Goal: Transaction & Acquisition: Purchase product/service

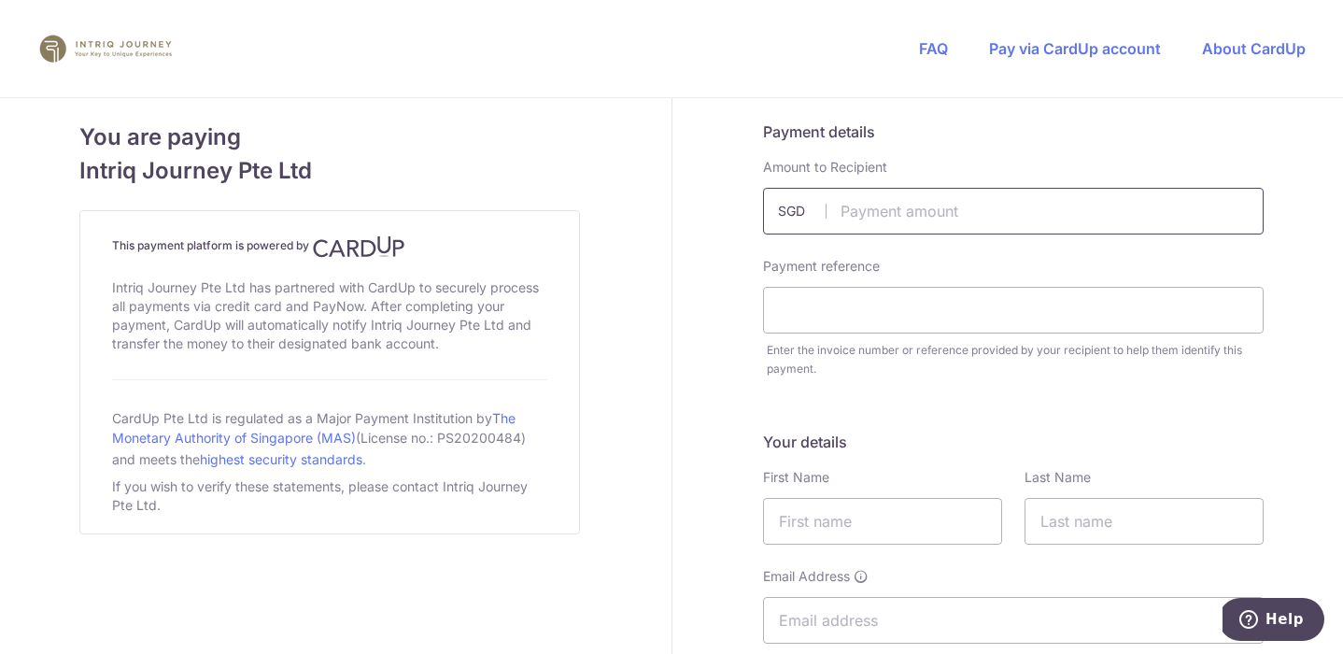
click at [996, 215] on input "text" at bounding box center [1013, 211] width 501 height 47
type input "19000.00"
click at [987, 308] on input "text" at bounding box center [1013, 310] width 501 height 47
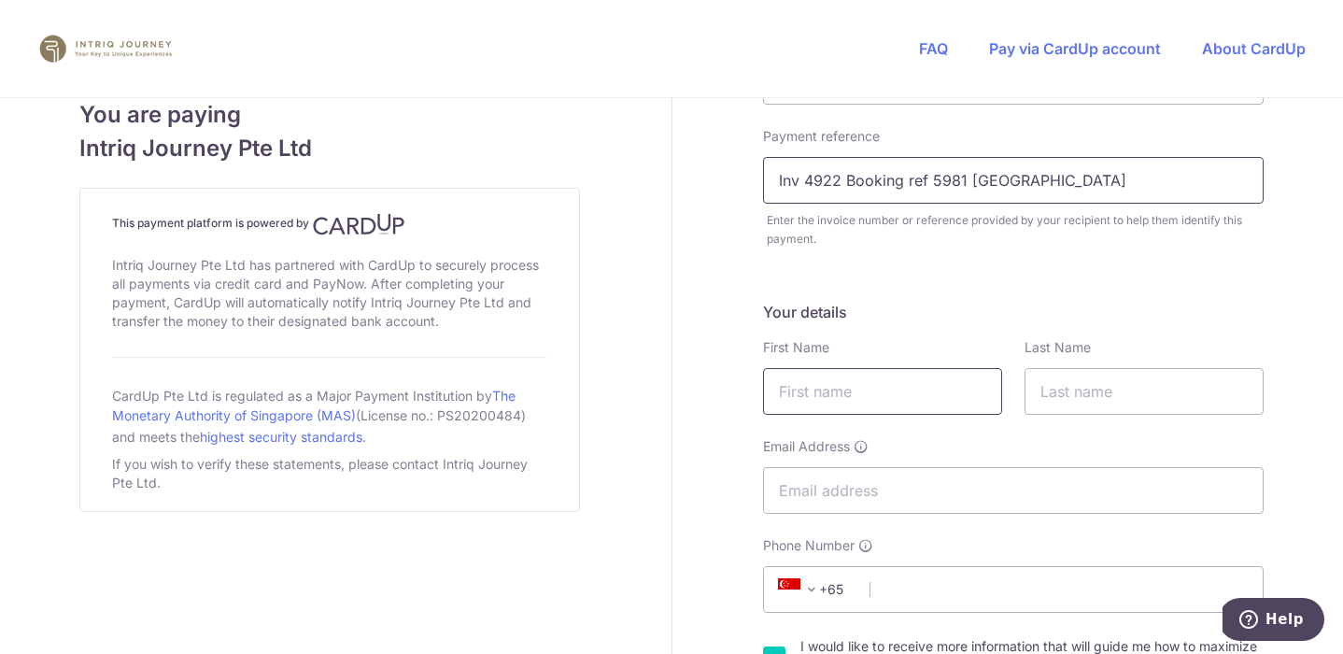
scroll to position [137, 0]
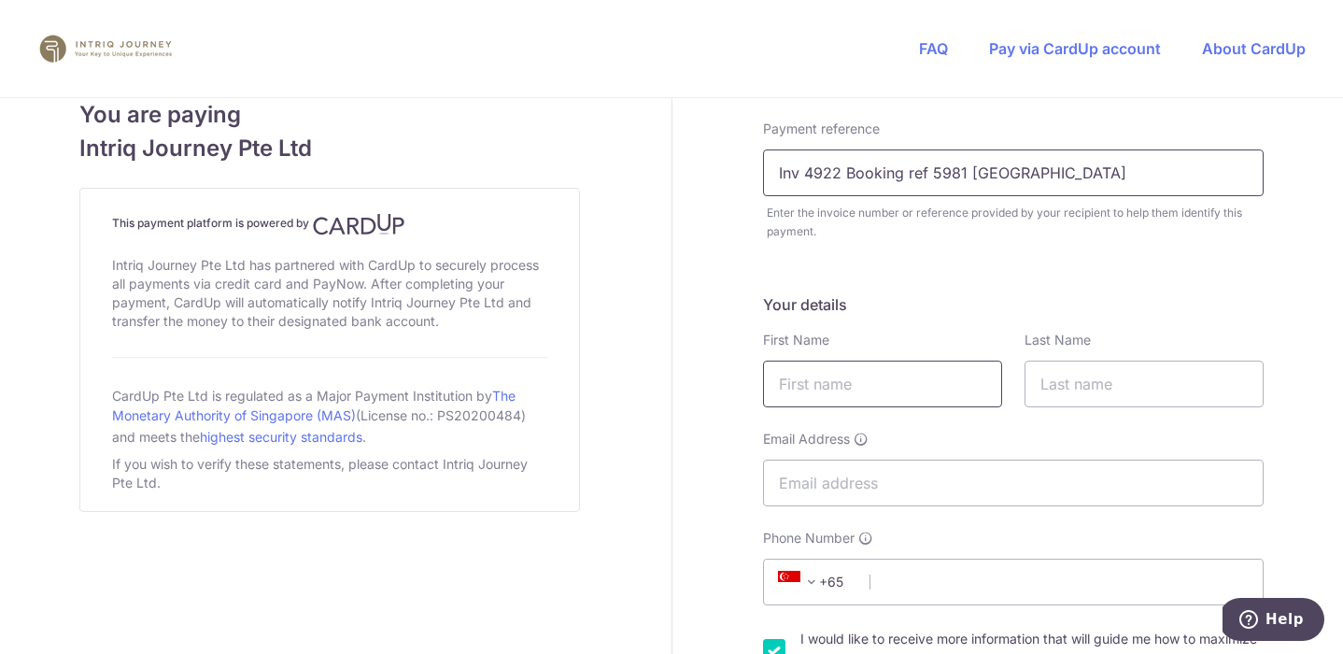
type input "Inv 4922 Booking ref 5981 [GEOGRAPHIC_DATA]"
click at [906, 378] on input "text" at bounding box center [882, 384] width 239 height 47
type input "C"
type input "[PERSON_NAME]"
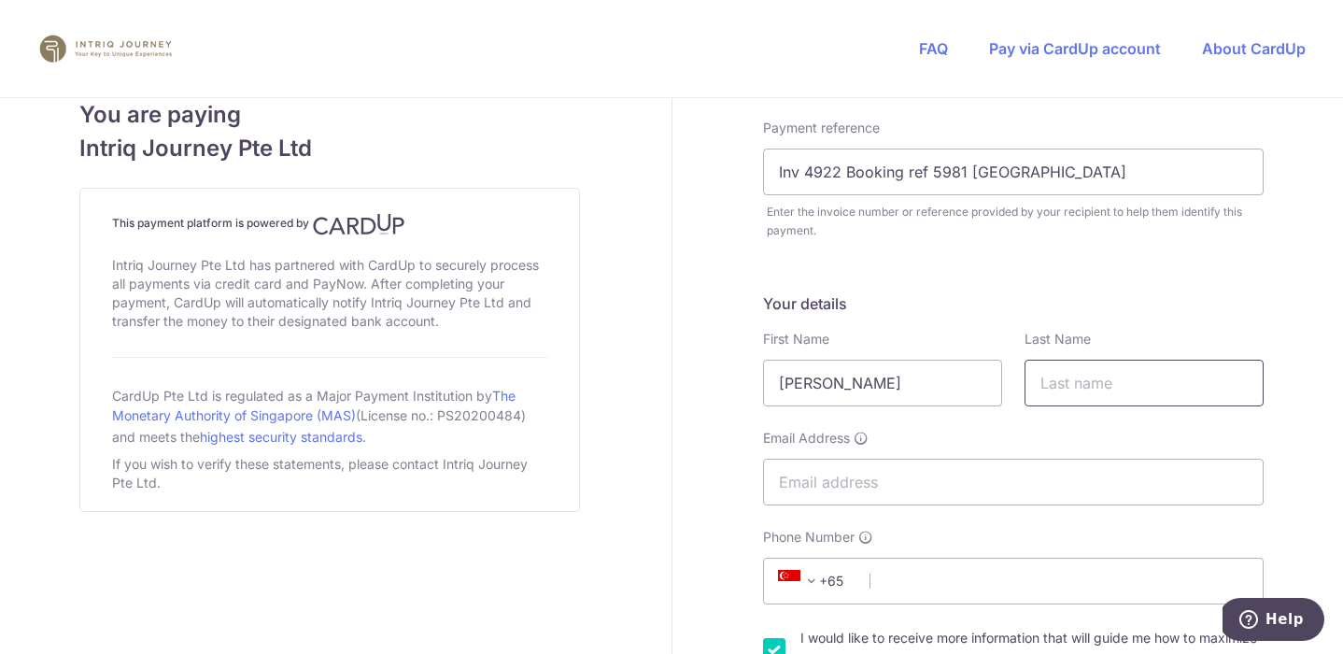
click at [1173, 384] on input "text" at bounding box center [1144, 383] width 239 height 47
type input "CHUA"
click at [967, 476] on input "Email Address" at bounding box center [1013, 482] width 501 height 47
type input "[EMAIL_ADDRESS][DOMAIN_NAME]"
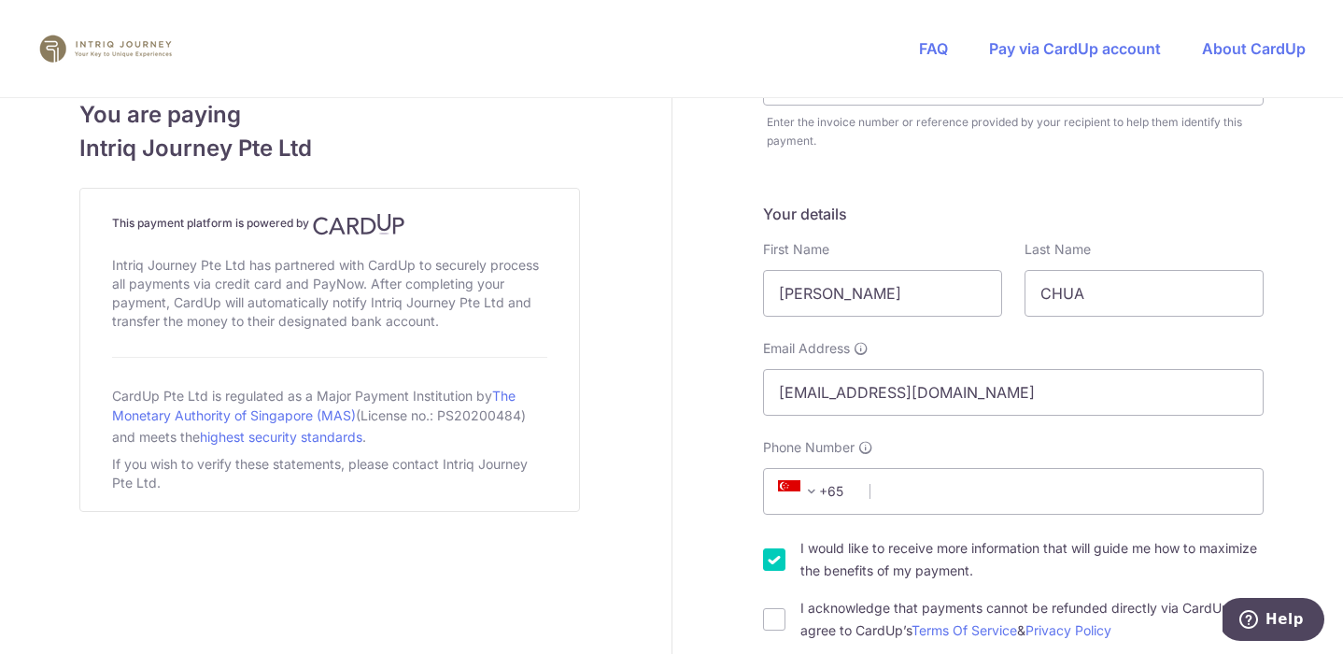
scroll to position [284, 0]
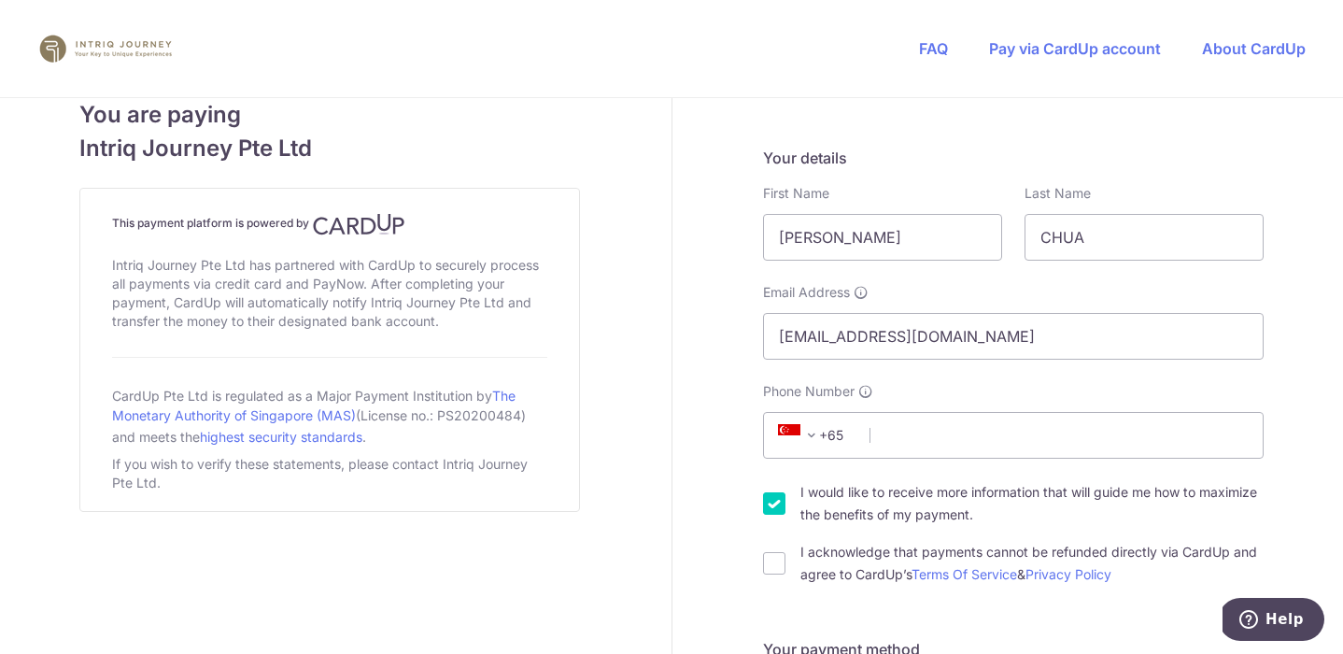
click at [814, 436] on span at bounding box center [812, 435] width 22 height 22
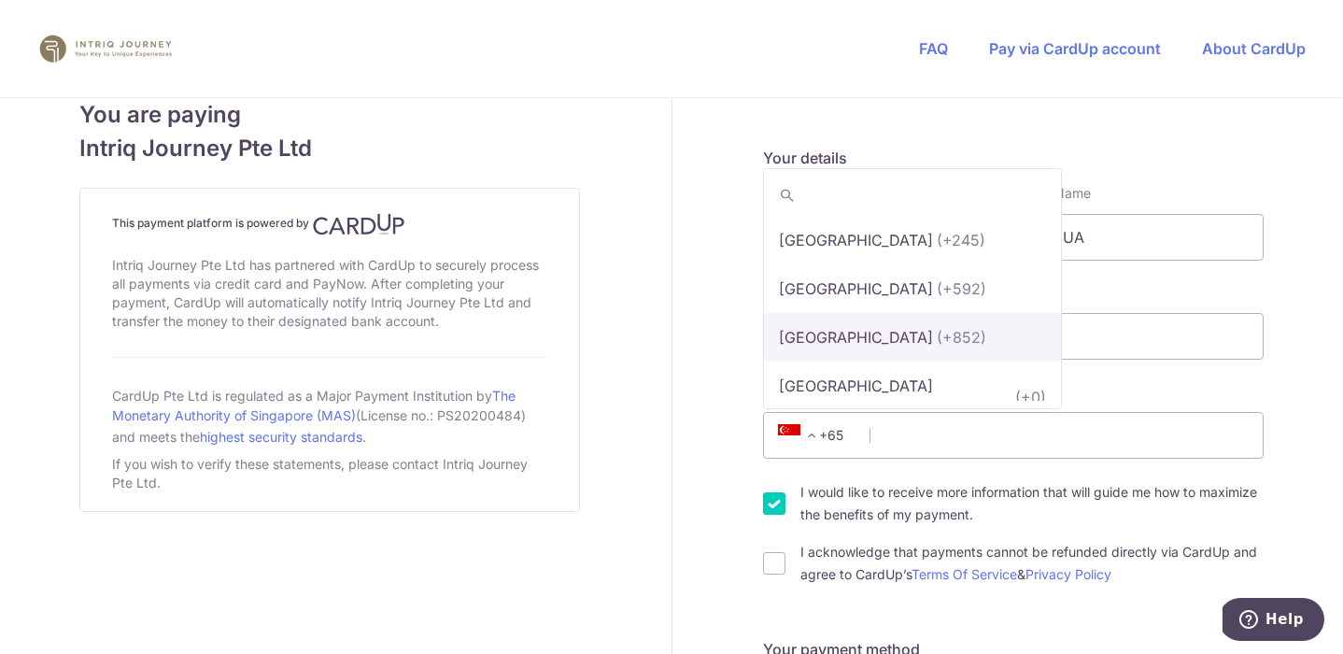
scroll to position [4554, 0]
select select "95"
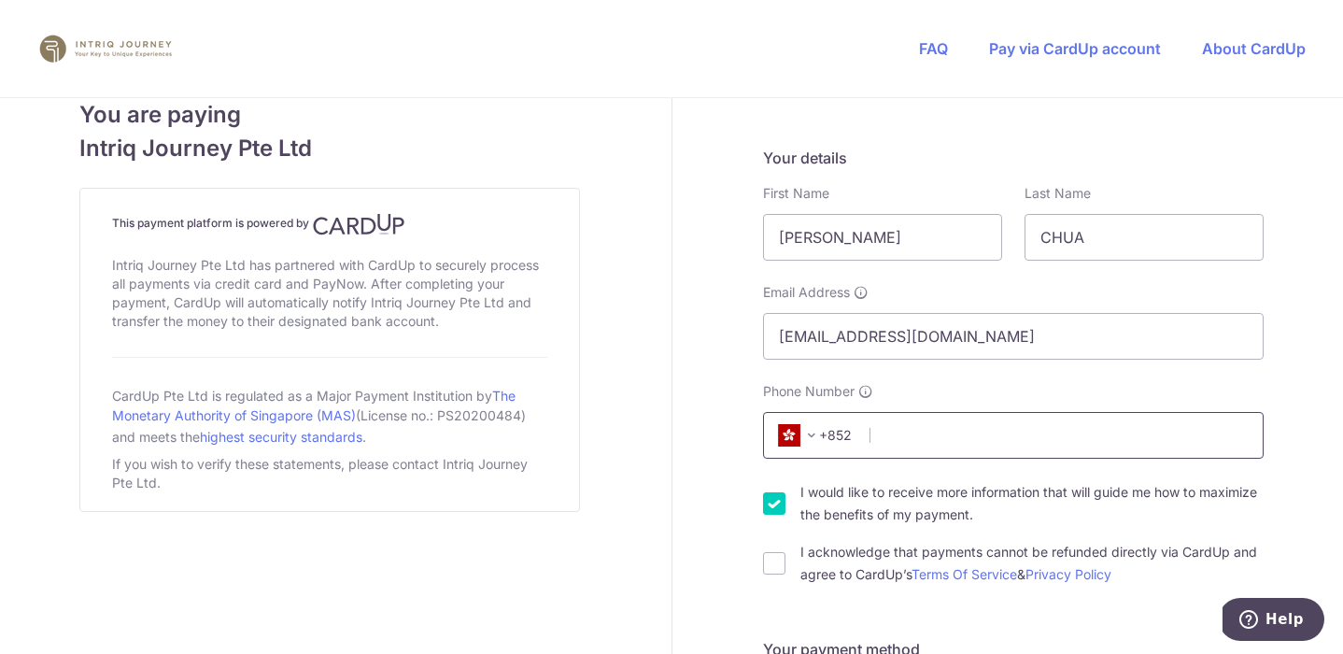
click at [932, 437] on input "Phone Number" at bounding box center [1013, 435] width 501 height 47
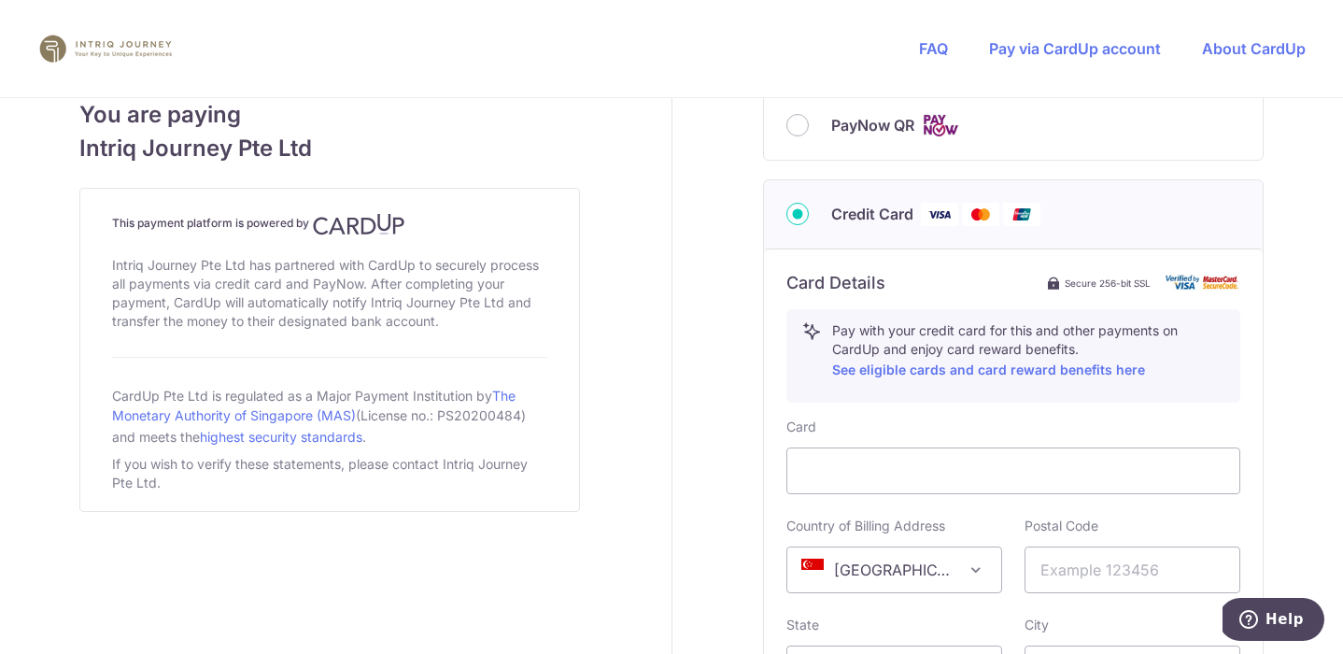
scroll to position [883, 0]
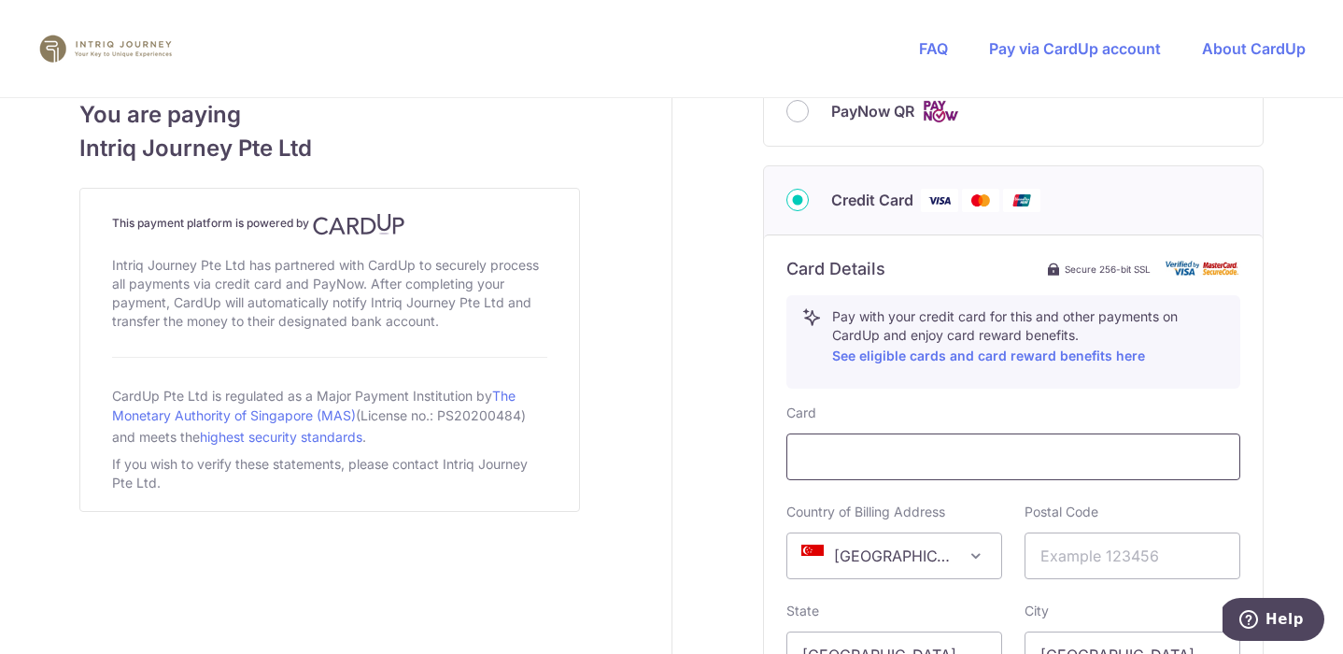
type input "90978988"
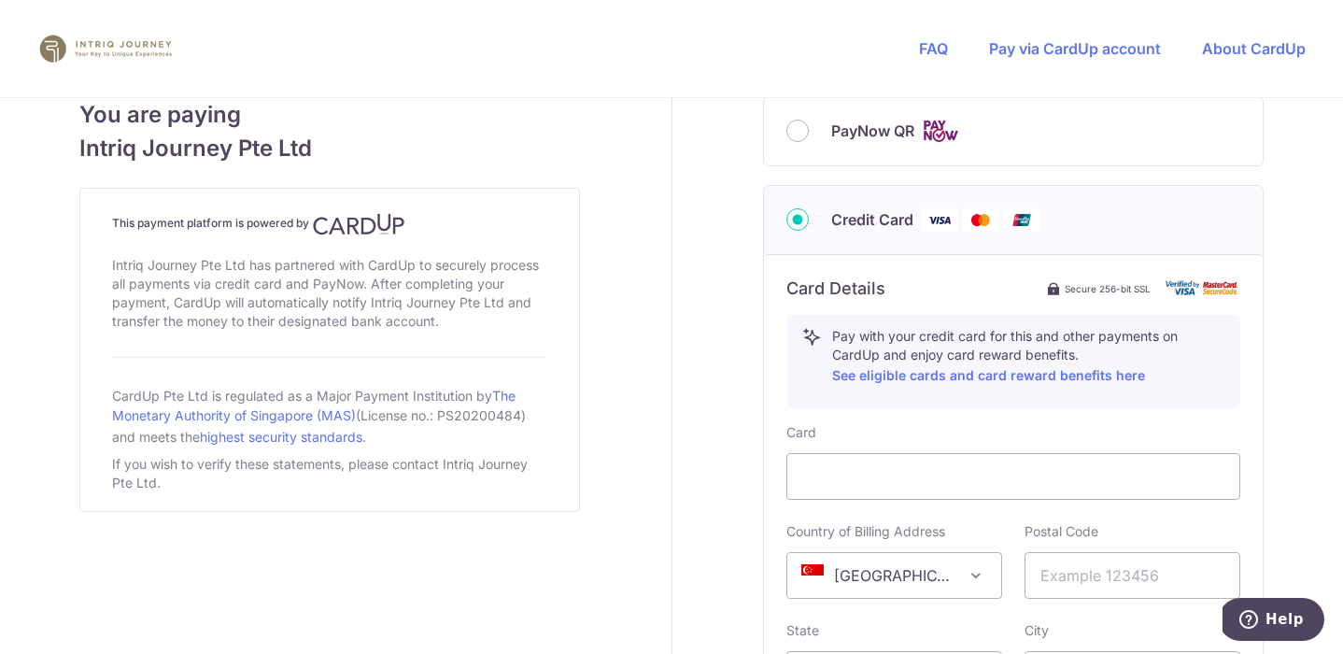
scroll to position [921, 0]
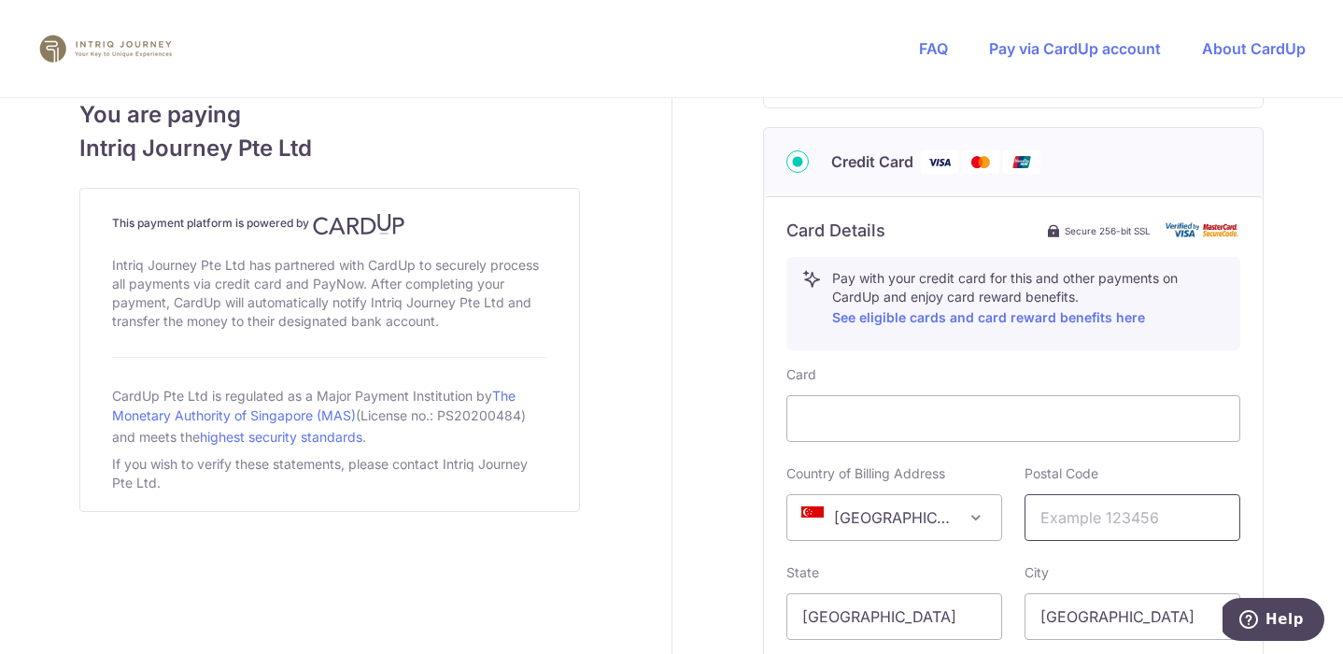
click at [1180, 516] on input "text" at bounding box center [1133, 517] width 216 height 47
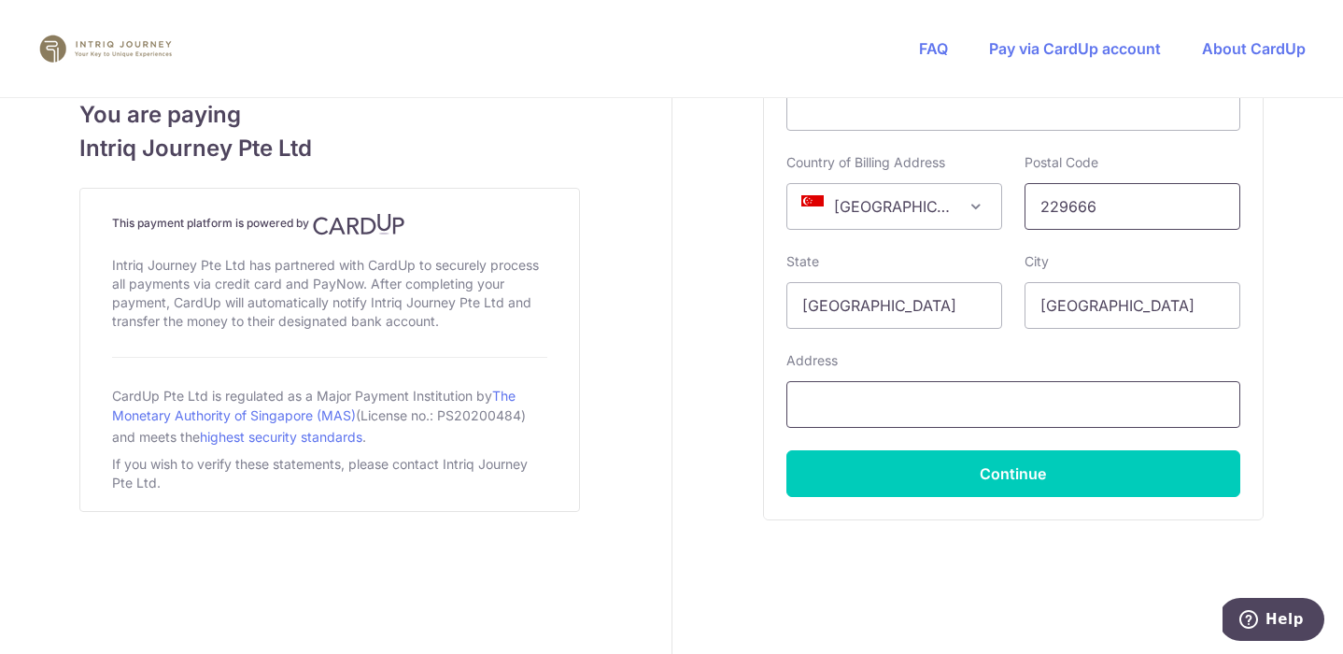
scroll to position [1237, 0]
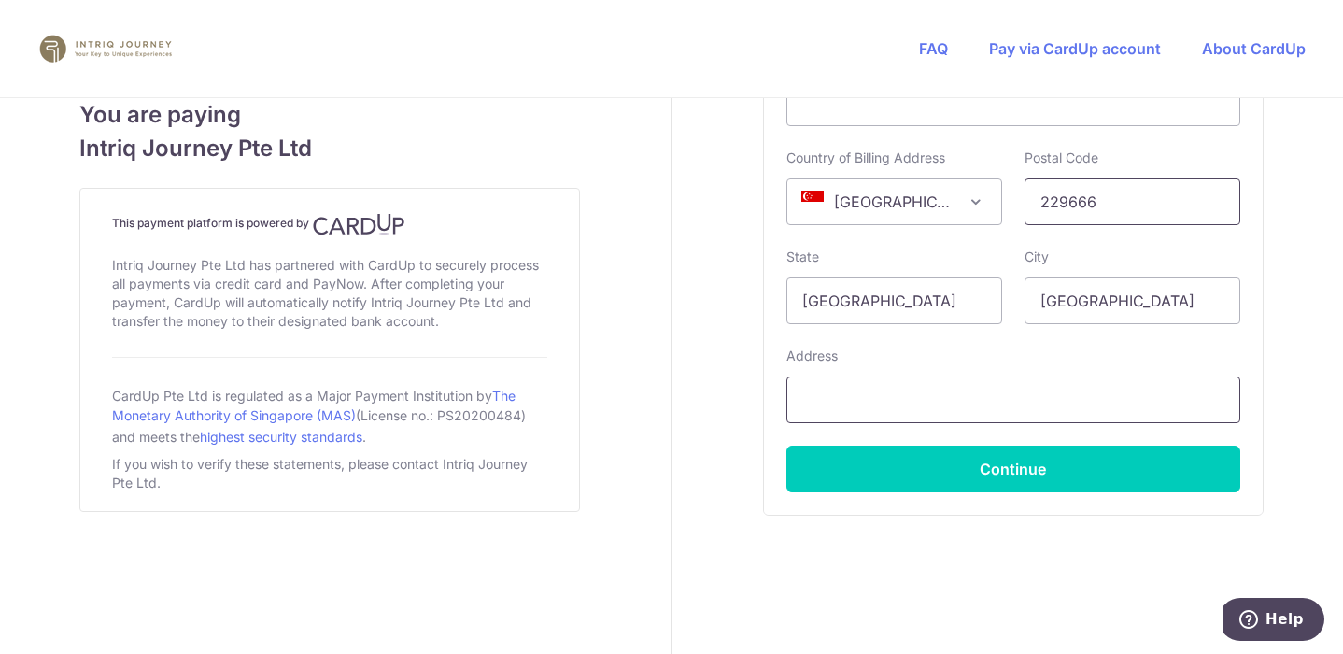
type input "229666"
click at [920, 395] on input "text" at bounding box center [1014, 400] width 454 height 47
click at [831, 402] on input "[STREET_ADDRESS]" at bounding box center [1014, 400] width 454 height 47
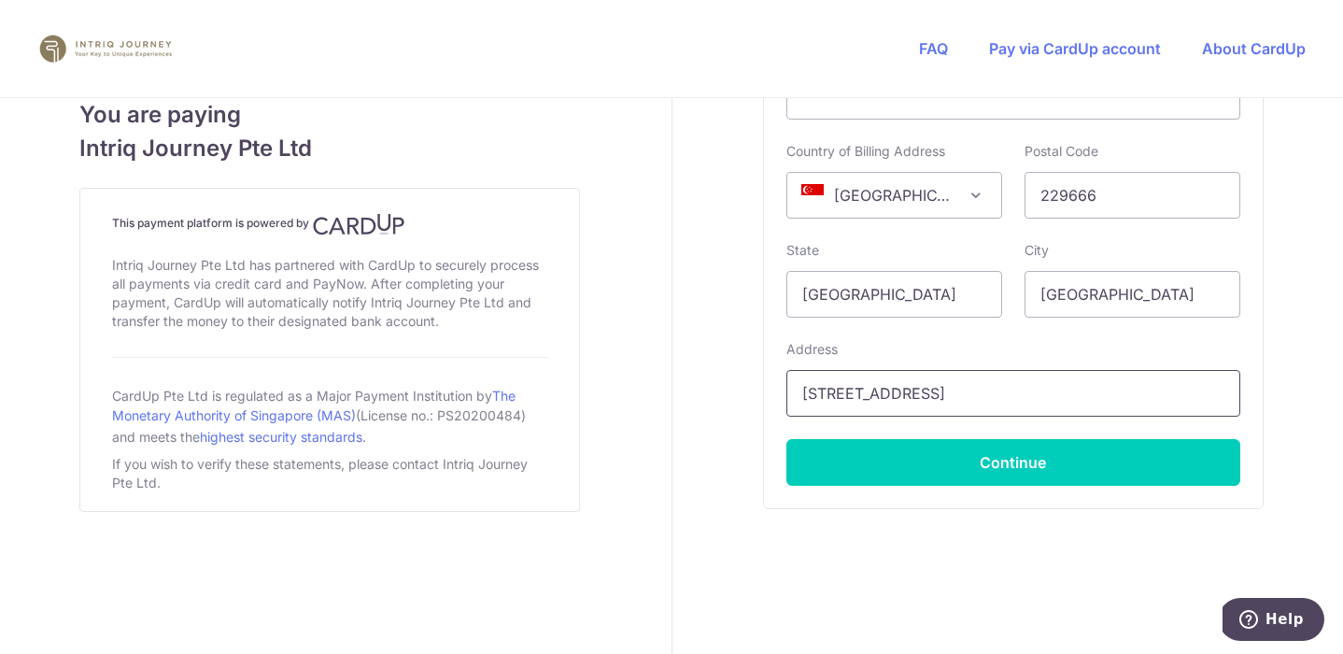
scroll to position [1238, 0]
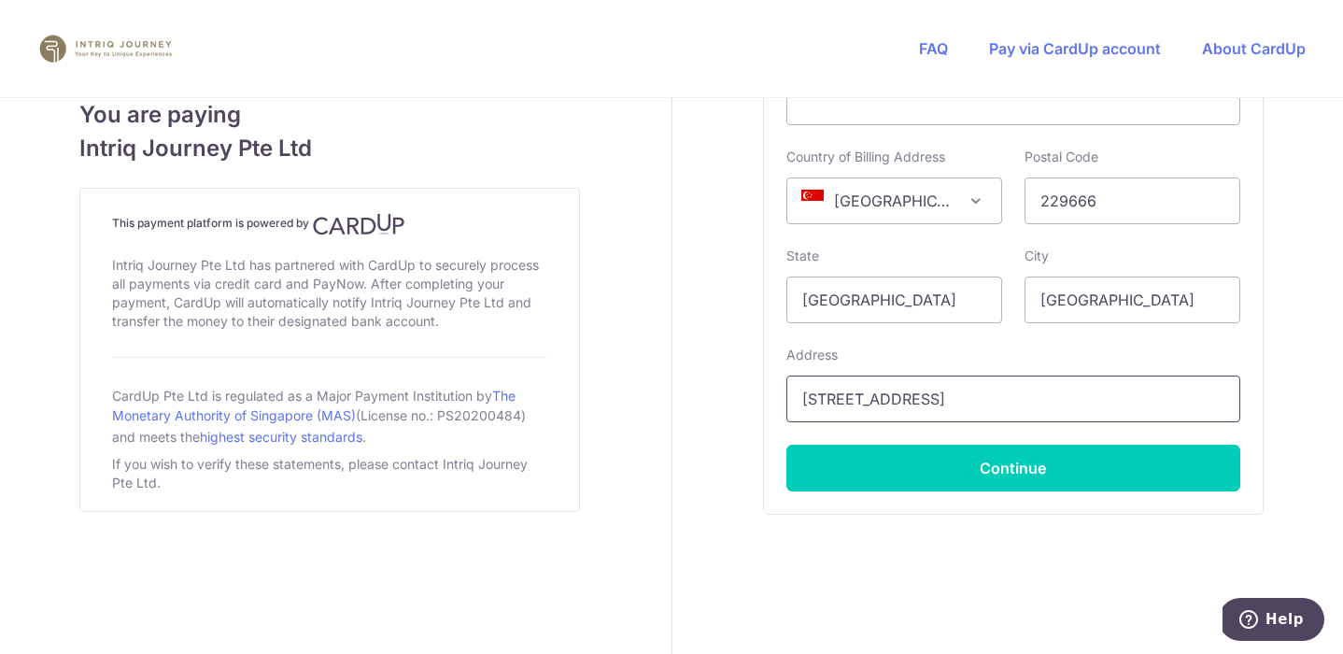
click at [893, 395] on input "[STREET_ADDRESS]" at bounding box center [1014, 399] width 454 height 47
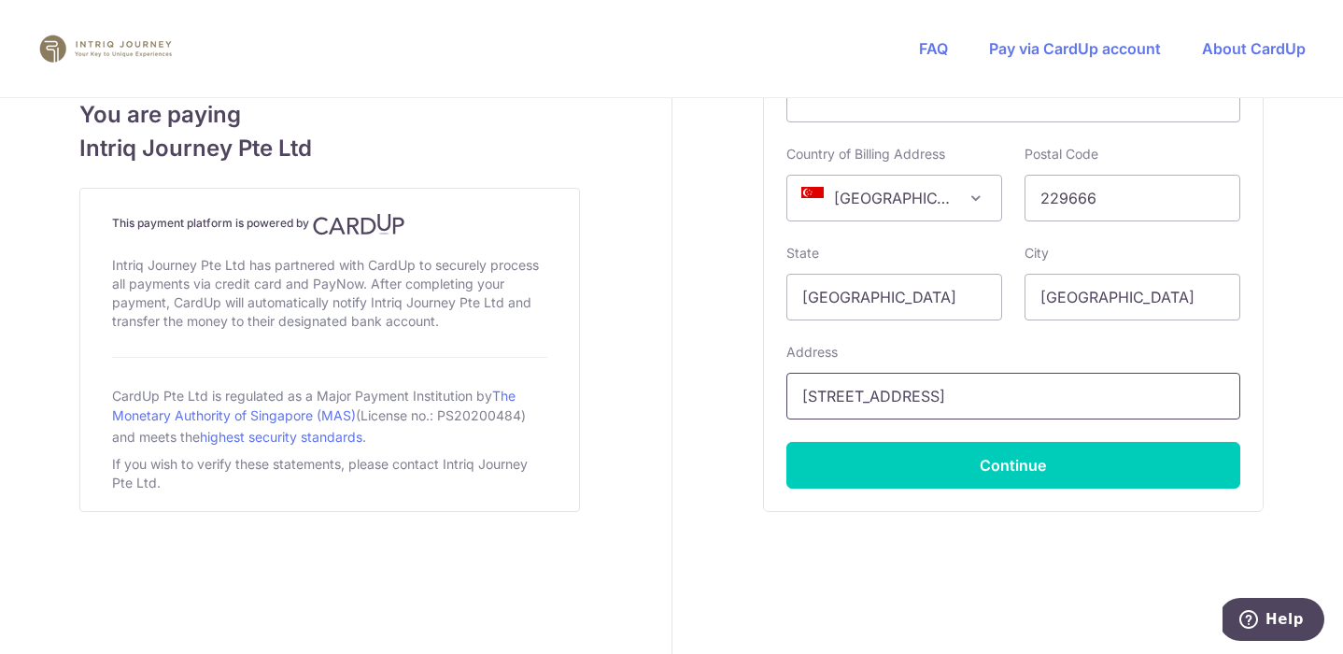
scroll to position [1236, 0]
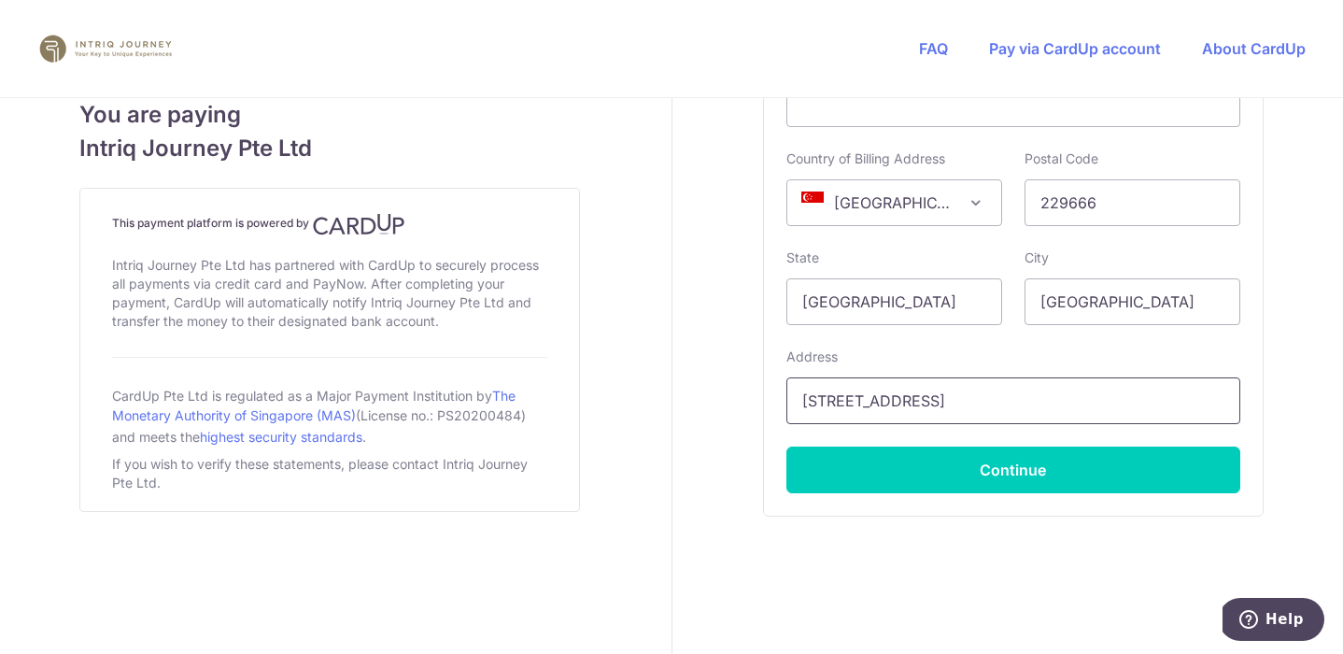
click at [805, 401] on input "[STREET_ADDRESS]" at bounding box center [1014, 400] width 454 height 47
click at [879, 404] on input "[GEOGRAPHIC_DATA], [STREET_ADDRESS]" at bounding box center [1014, 400] width 454 height 47
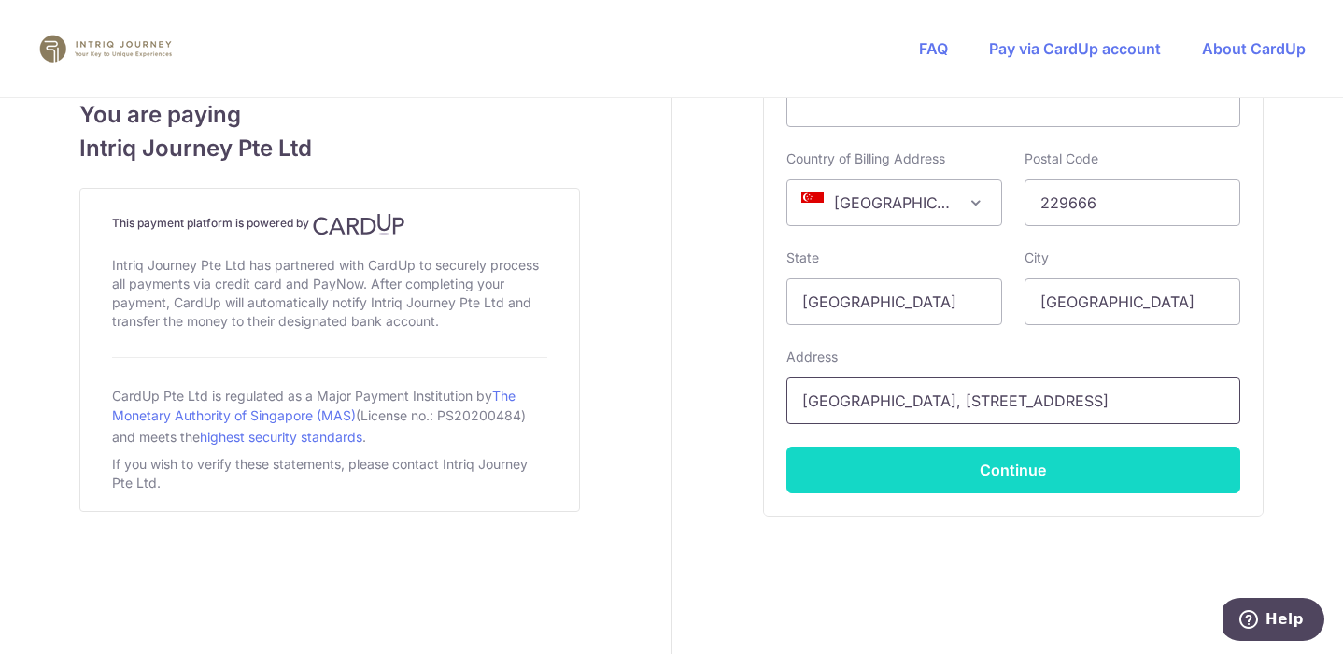
type input "[GEOGRAPHIC_DATA], [STREET_ADDRESS]"
click at [1027, 470] on button "Continue" at bounding box center [1014, 470] width 454 height 47
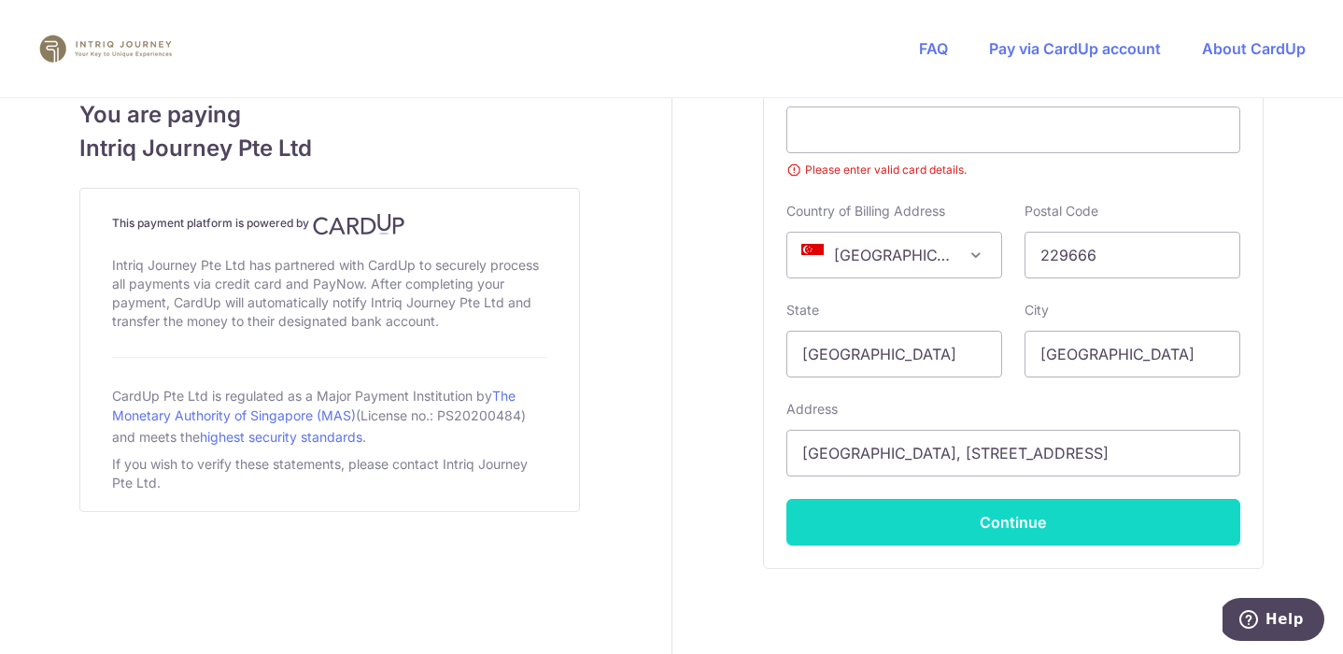
scroll to position [471, 0]
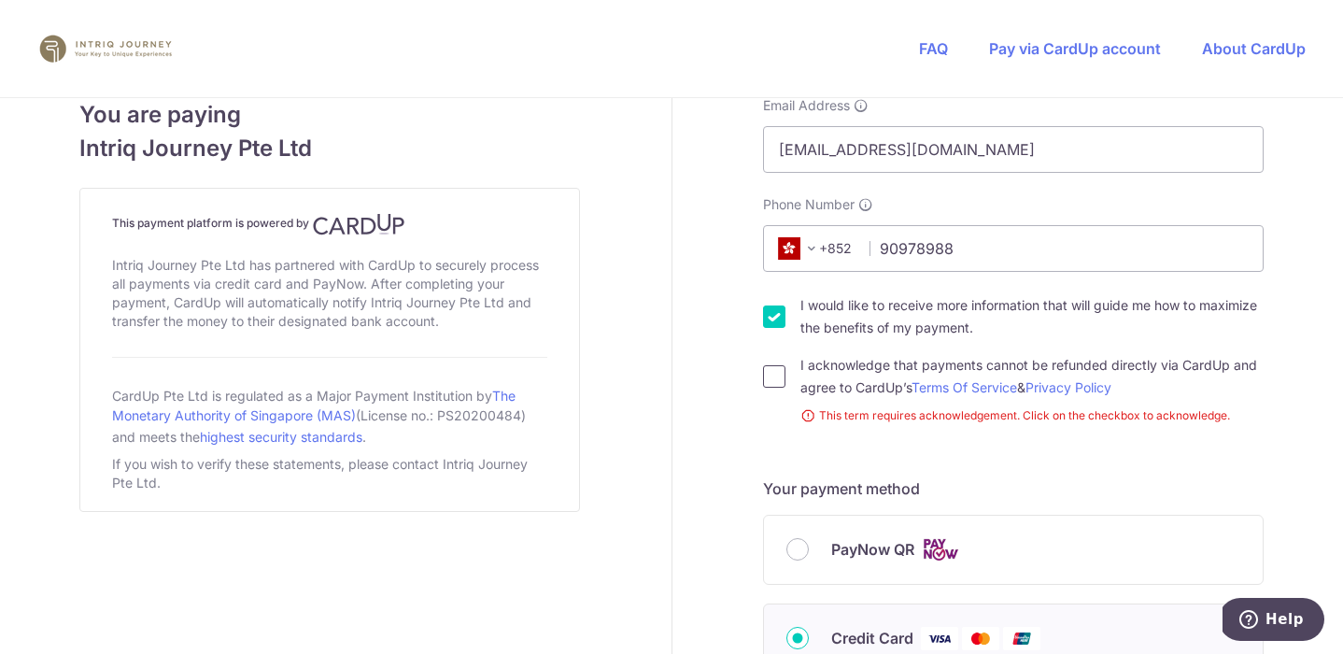
click at [771, 377] on input "I acknowledge that payments cannot be refunded directly via CardUp and agree to…" at bounding box center [774, 376] width 22 height 22
checkbox input "true"
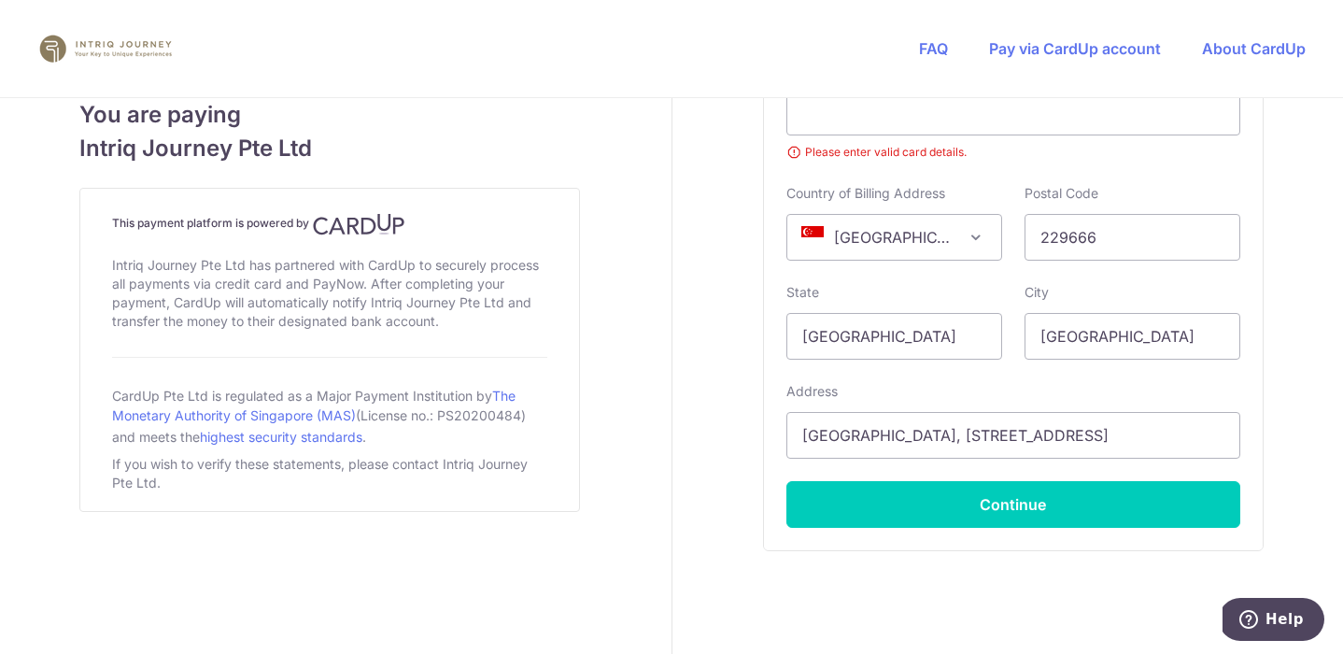
scroll to position [1284, 0]
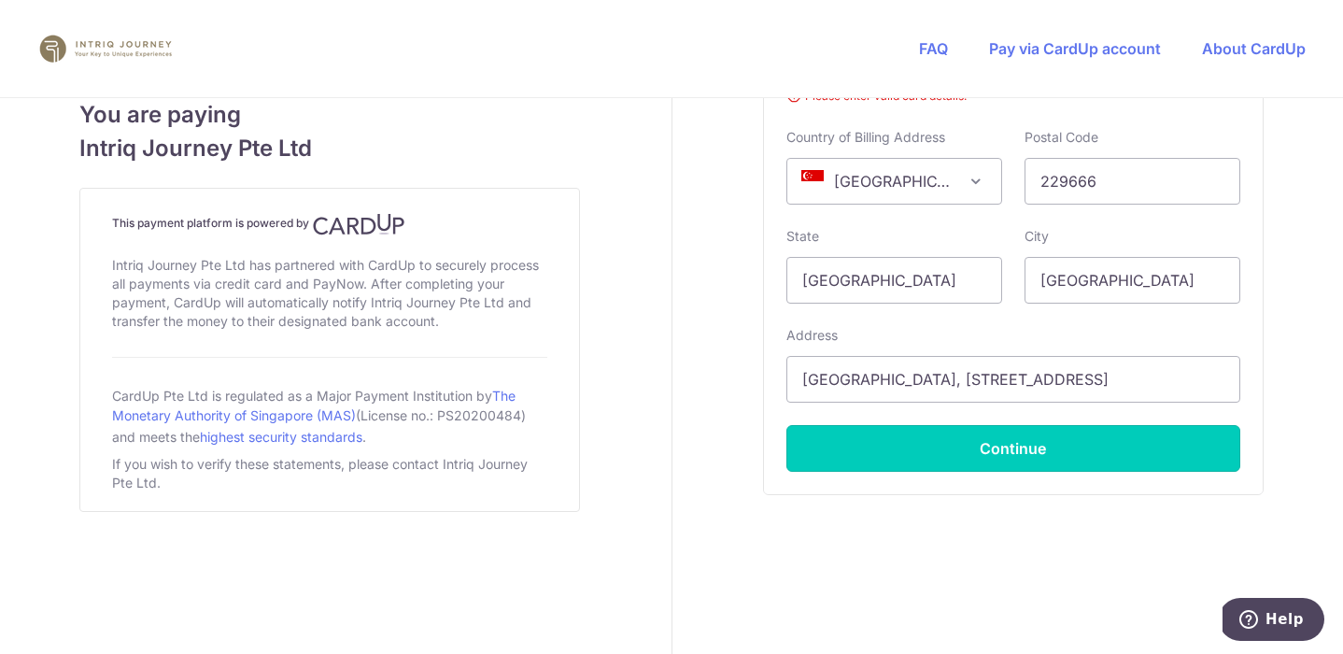
click at [1042, 445] on button "Continue" at bounding box center [1014, 448] width 454 height 47
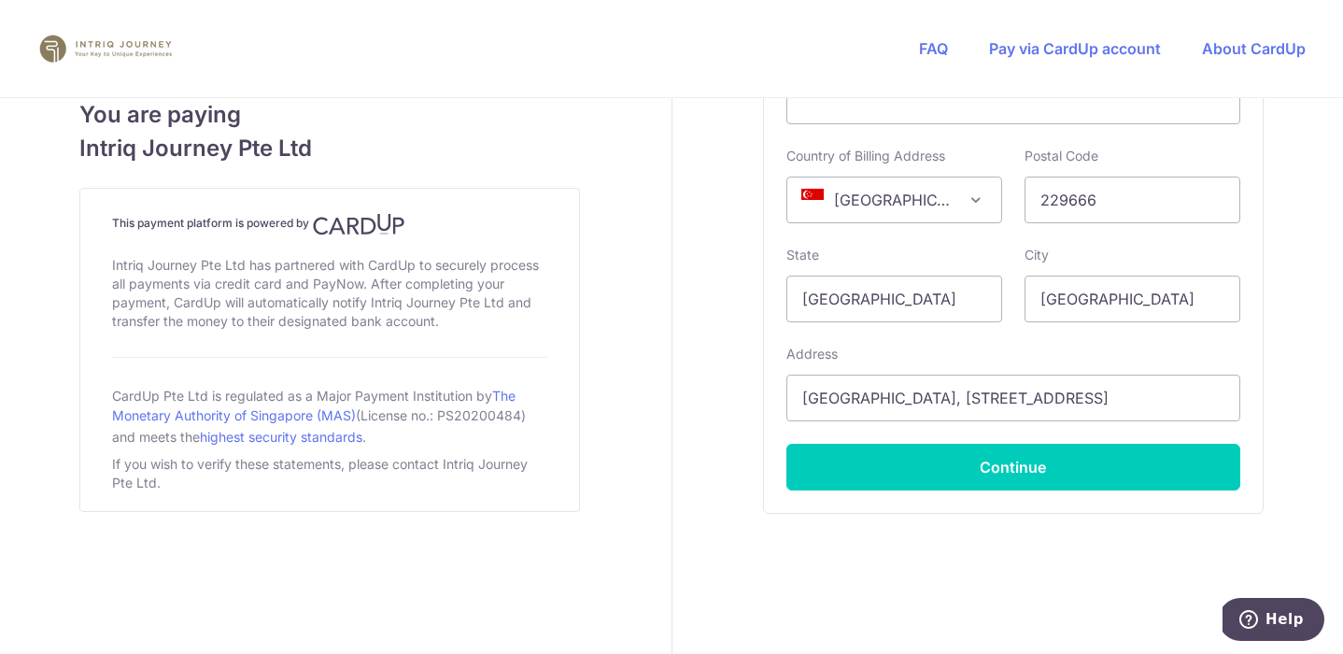
scroll to position [1257, 0]
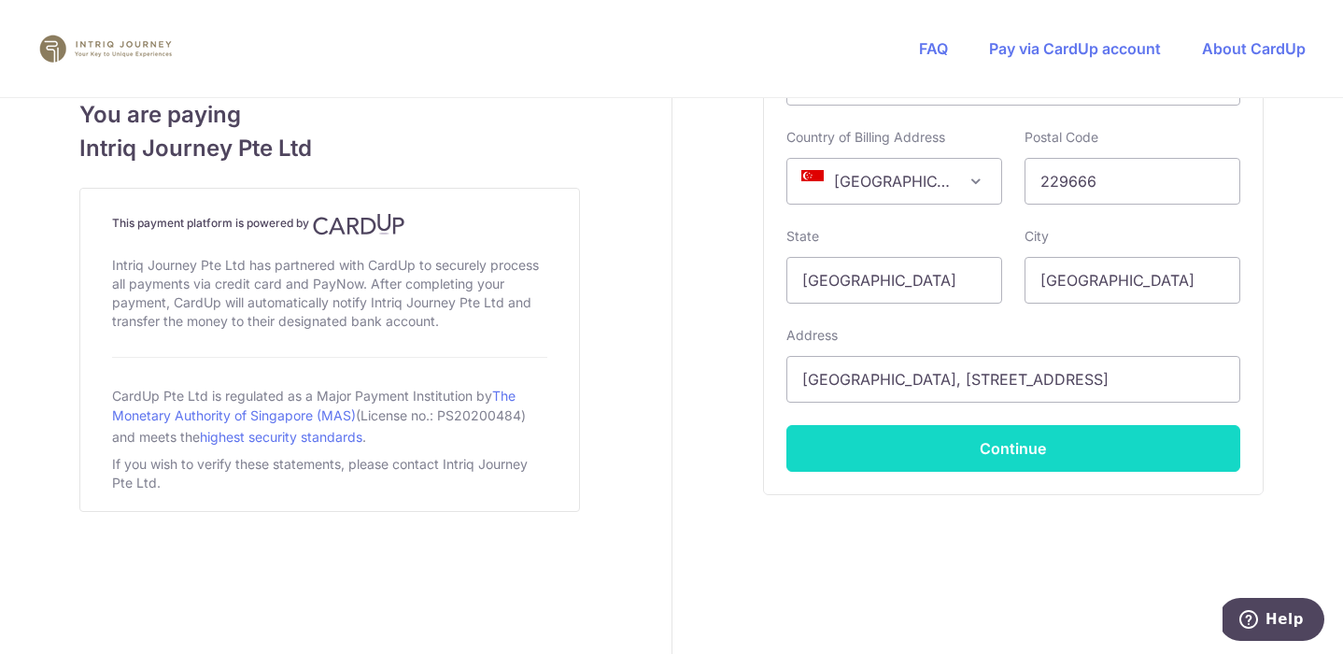
click at [1002, 447] on button "Continue" at bounding box center [1014, 448] width 454 height 47
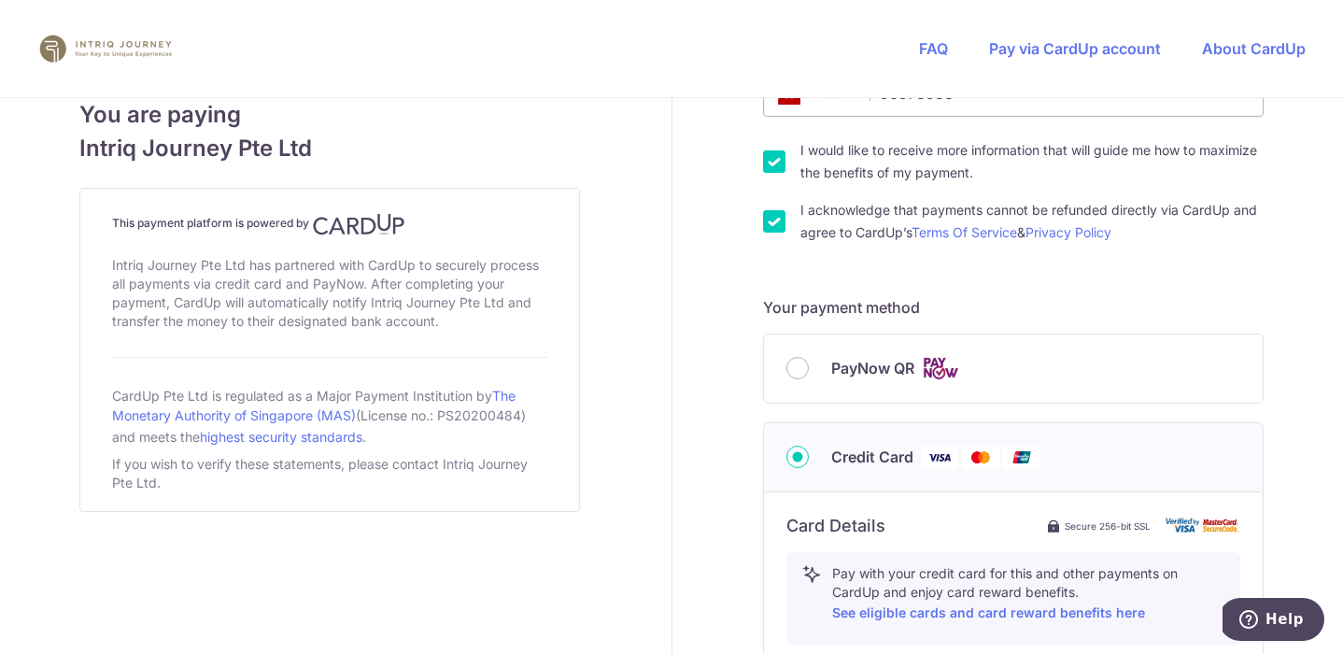
scroll to position [1066, 0]
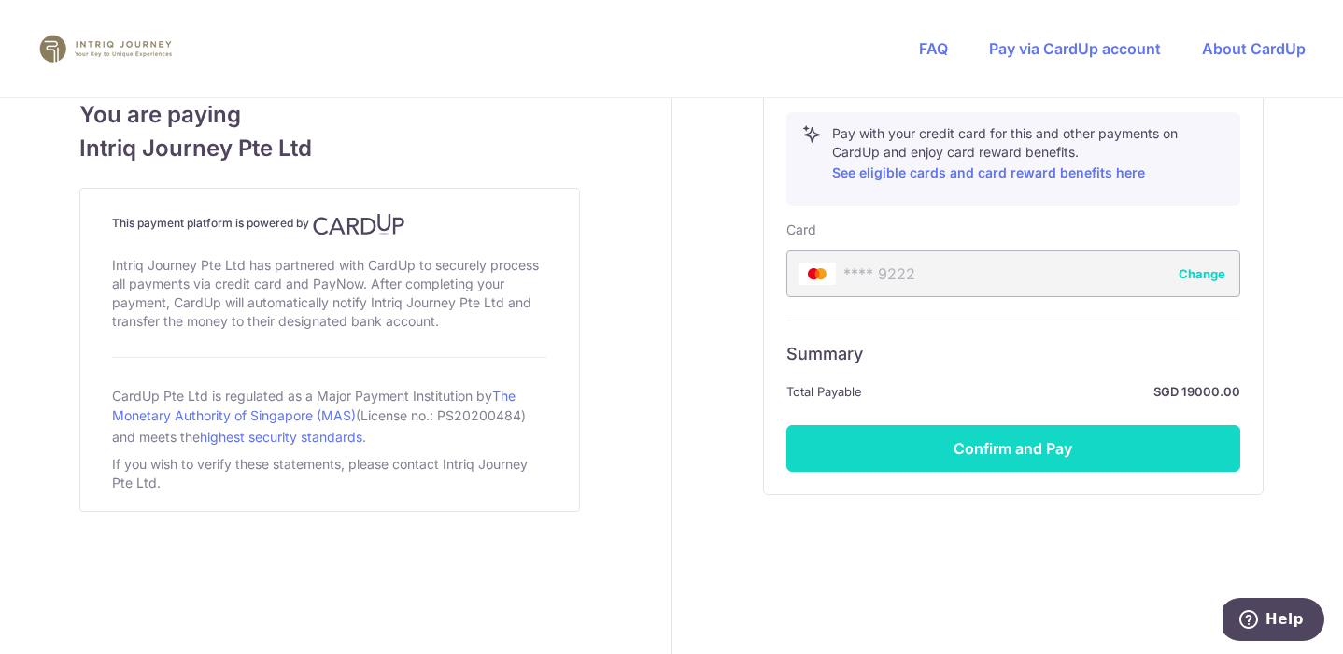
click at [1036, 449] on button "Confirm and Pay" at bounding box center [1014, 448] width 454 height 47
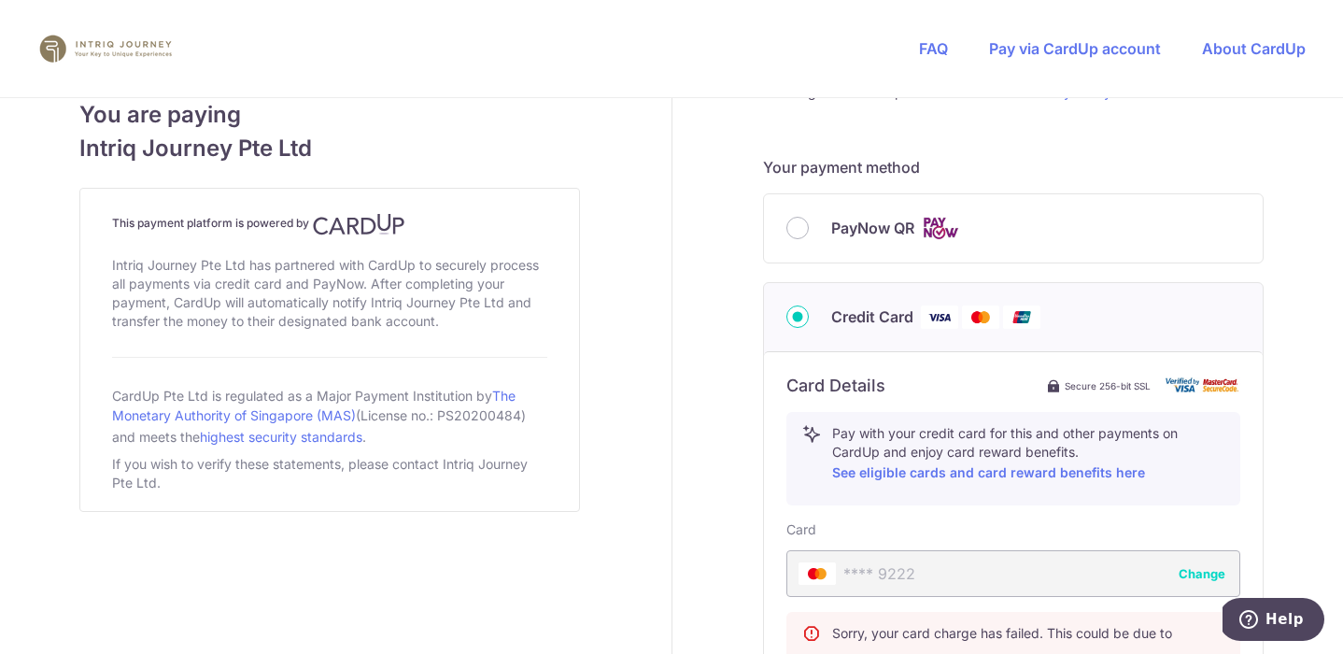
scroll to position [769, 0]
click at [1024, 571] on div "**** 9222 Change" at bounding box center [1014, 570] width 454 height 47
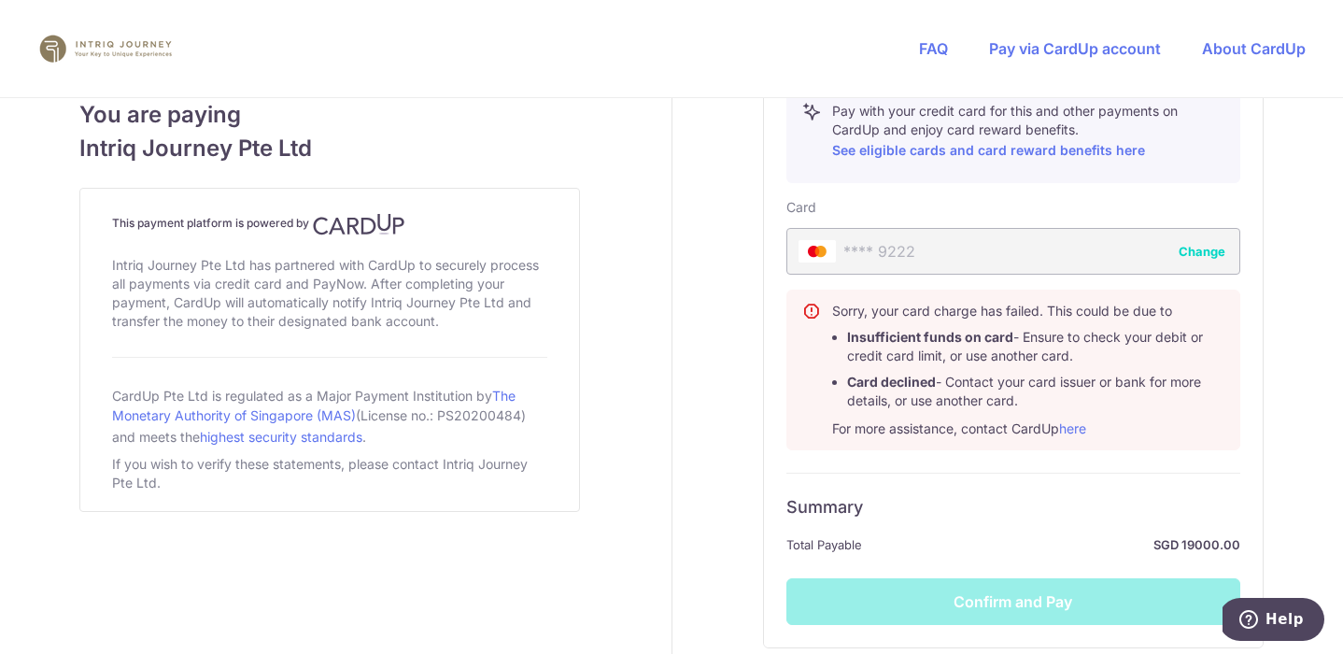
scroll to position [1100, 0]
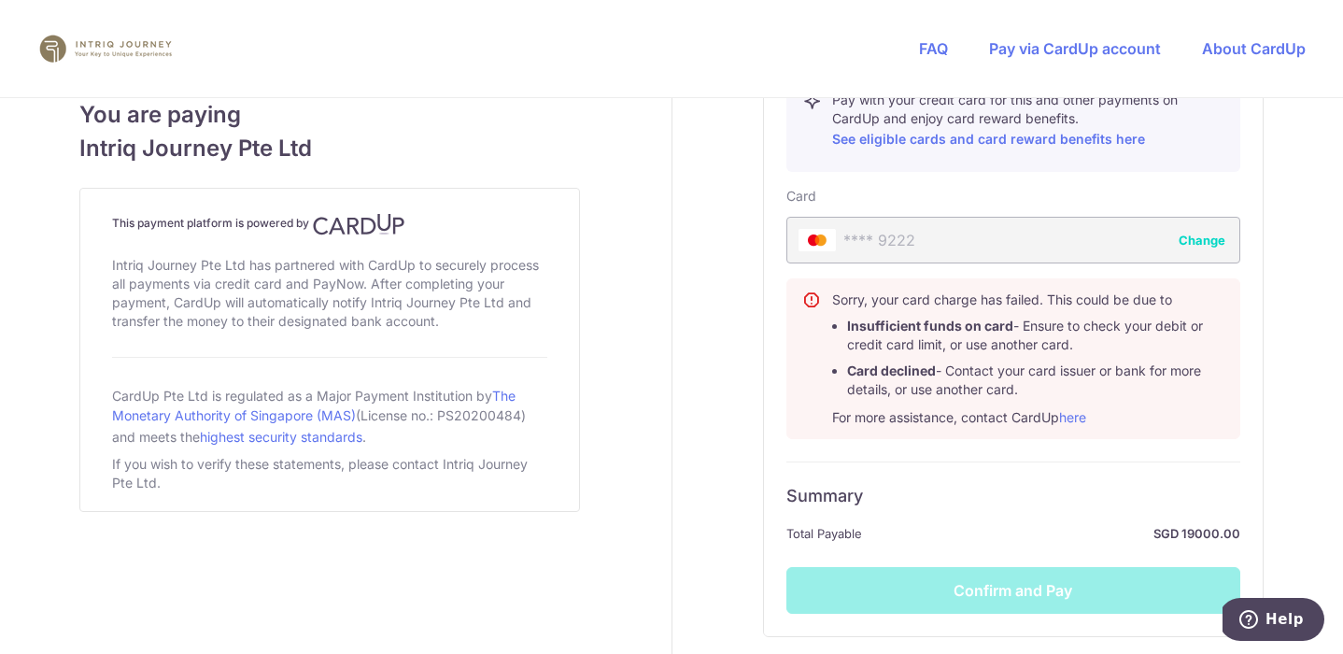
click at [1207, 237] on button "Change" at bounding box center [1202, 240] width 47 height 19
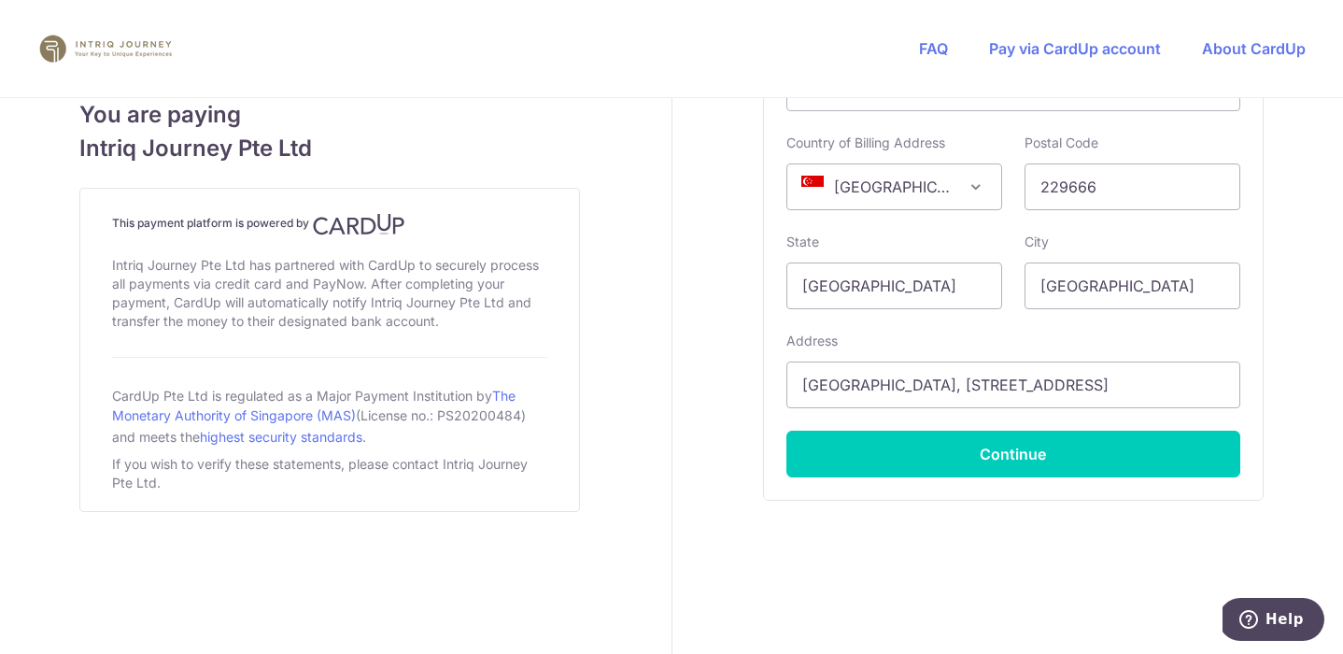
scroll to position [1257, 0]
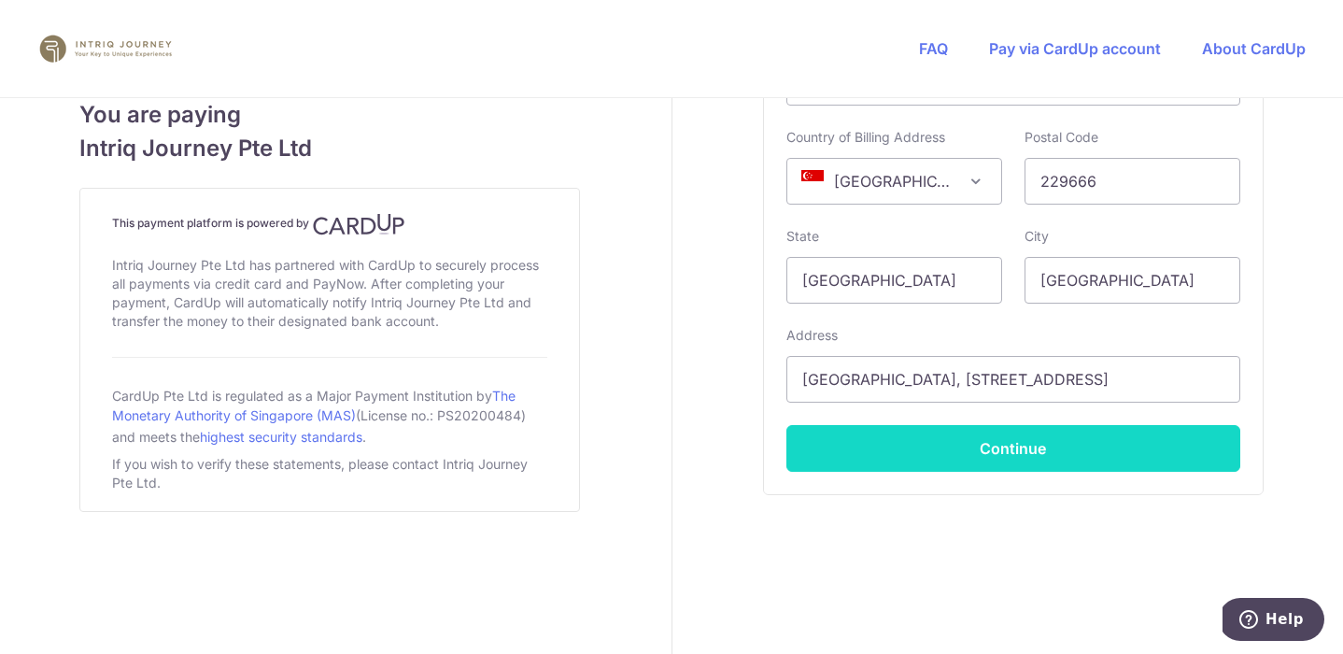
click at [1014, 448] on button "Continue" at bounding box center [1014, 448] width 454 height 47
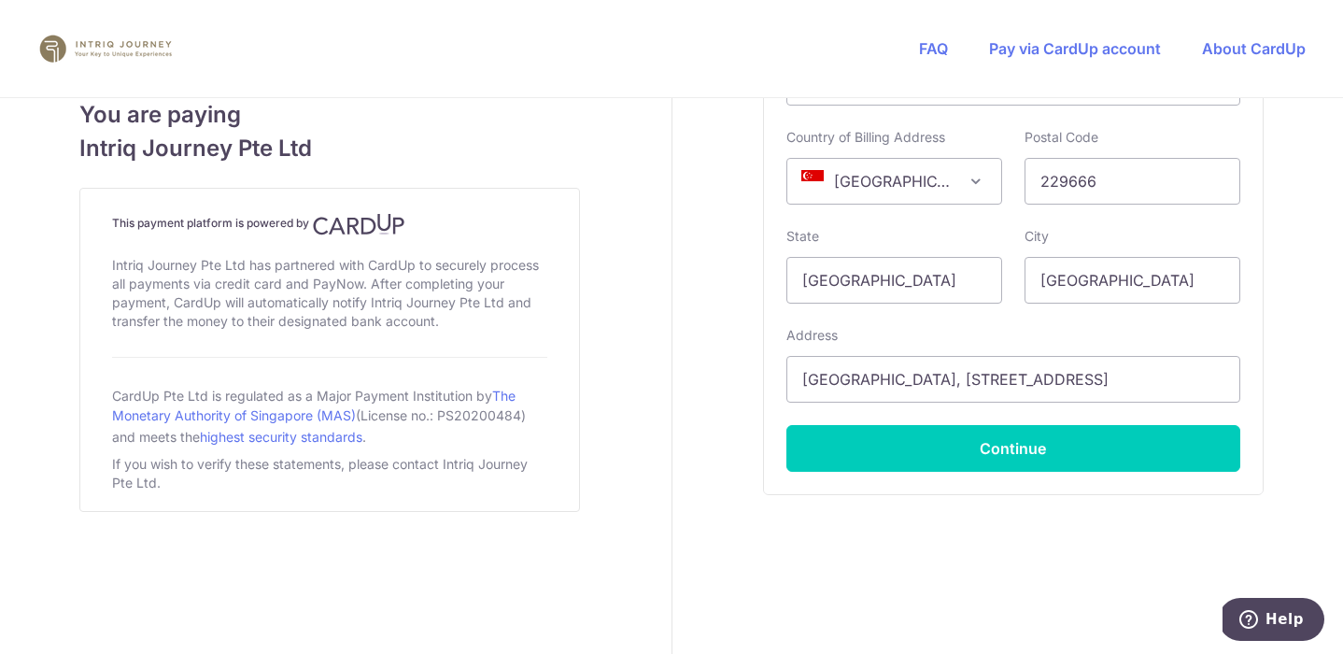
type input "**** 3321"
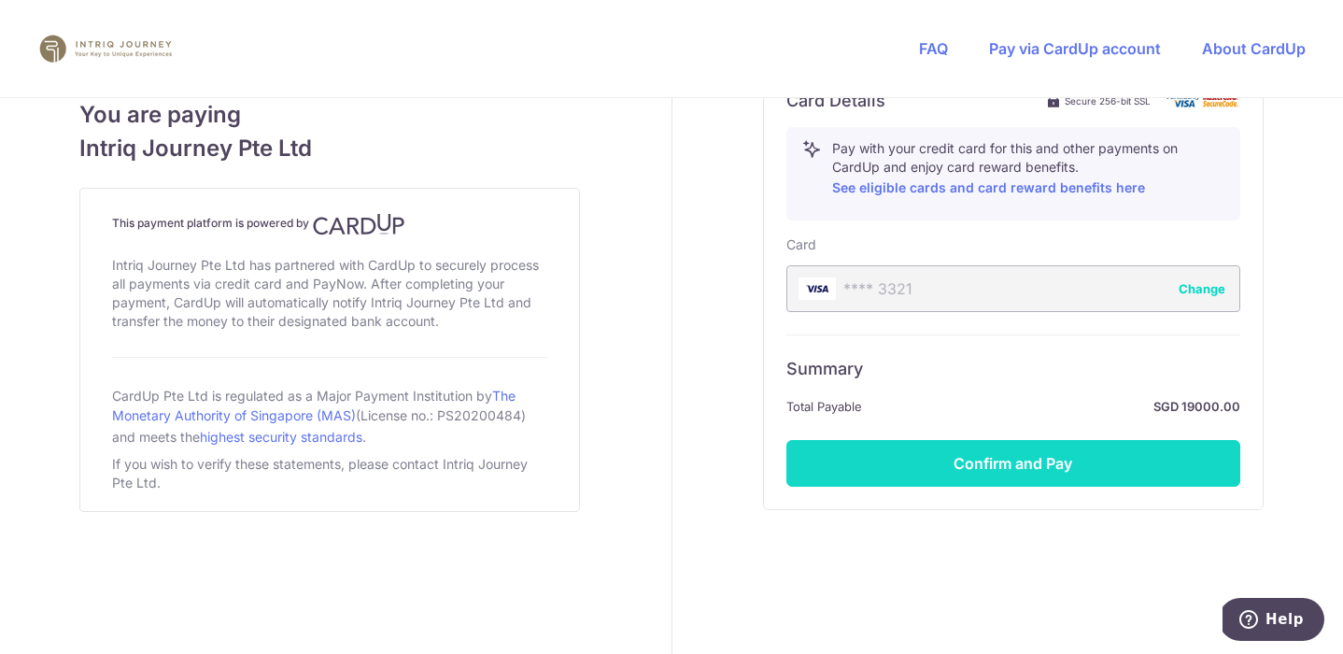
scroll to position [1062, 0]
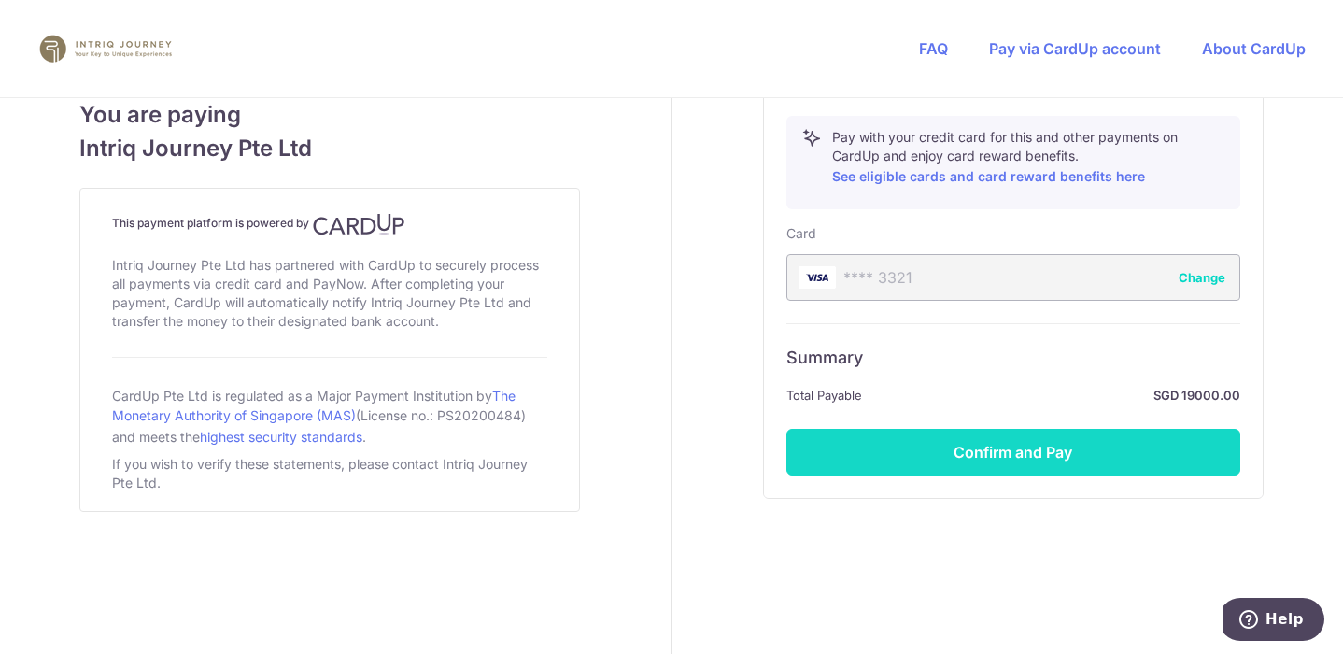
click at [1021, 452] on button "Confirm and Pay" at bounding box center [1014, 452] width 454 height 47
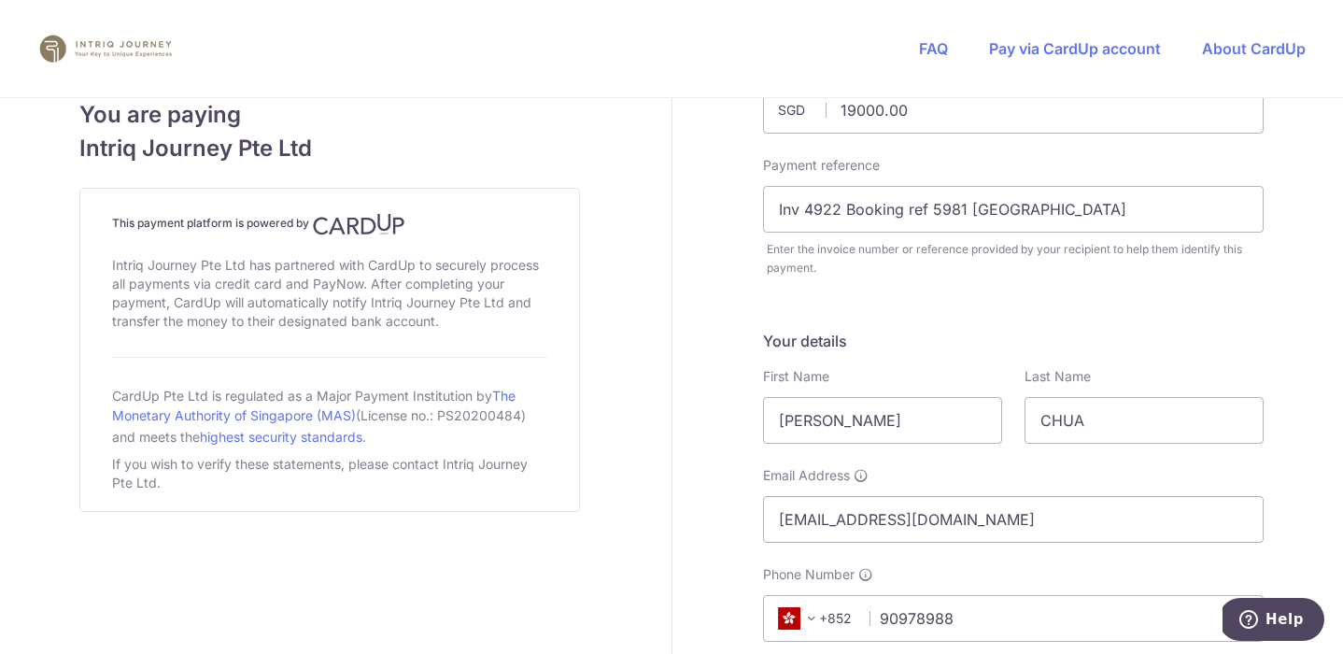
scroll to position [0, 0]
